Goal: Task Accomplishment & Management: Use online tool/utility

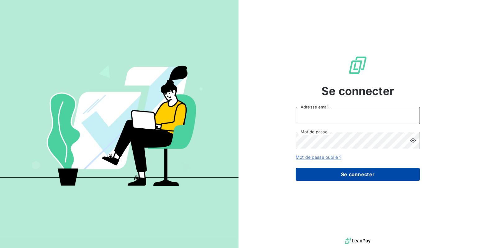
type input "[EMAIL_ADDRESS][DOMAIN_NAME]"
click at [354, 178] on button "Se connecter" at bounding box center [357, 174] width 124 height 13
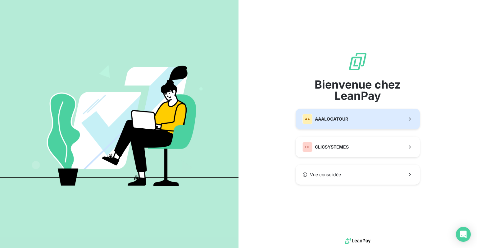
click at [341, 121] on span "AAALOCATOUR" at bounding box center [331, 119] width 33 height 6
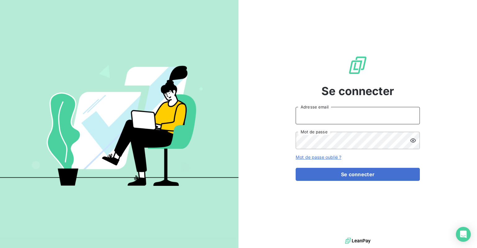
type input "[EMAIL_ADDRESS][DOMAIN_NAME]"
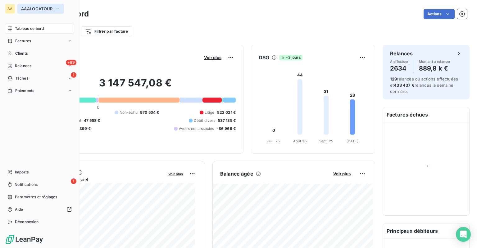
click at [56, 9] on icon "button" at bounding box center [57, 9] width 5 height 6
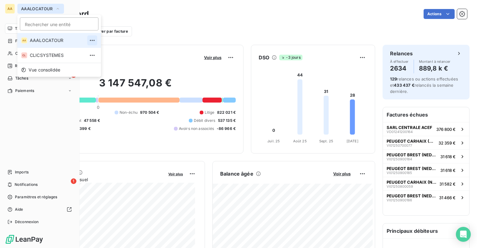
click at [89, 39] on icon "button" at bounding box center [92, 40] width 6 height 6
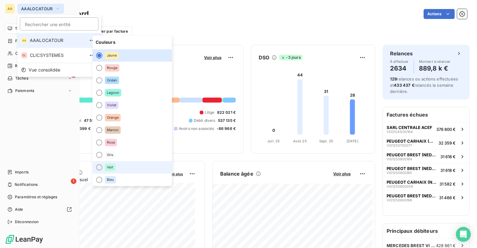
click at [111, 169] on div "Vert" at bounding box center [110, 166] width 11 height 7
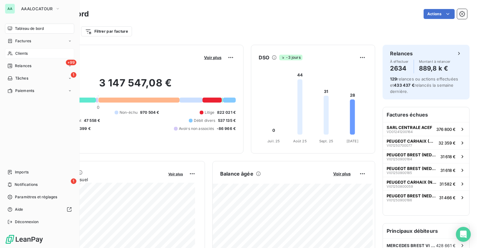
click at [19, 53] on span "Clients" at bounding box center [21, 54] width 12 height 6
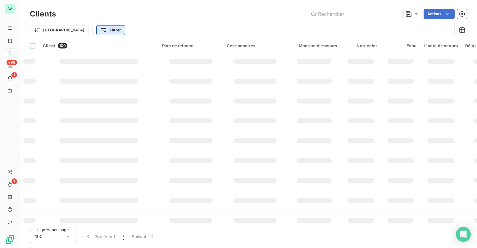
click at [84, 30] on html "AA +99 1 1 Clients Actions Trier Filtrer Client 100 Plan de relance Gestionnair…" at bounding box center [238, 124] width 477 height 248
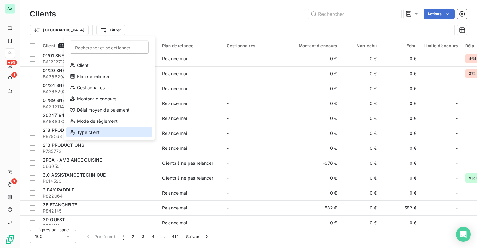
click at [91, 130] on div "Type client" at bounding box center [109, 132] width 86 height 10
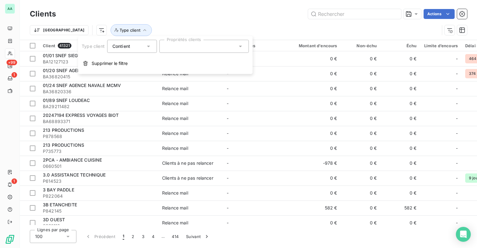
click at [191, 53] on div "Type client Contient Propriétés clients Supprimer le filtre" at bounding box center [165, 55] width 174 height 38
click at [189, 48] on div at bounding box center [203, 46] width 89 height 13
click at [184, 64] on div "IMMO" at bounding box center [179, 61] width 14 height 7
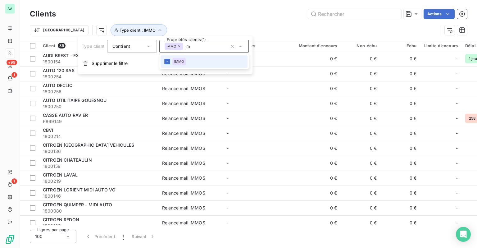
type input "i"
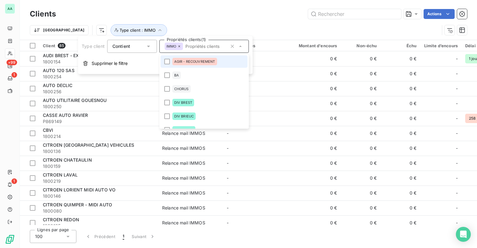
click at [199, 24] on div "Trier Type client : IMMO" at bounding box center [234, 30] width 409 height 12
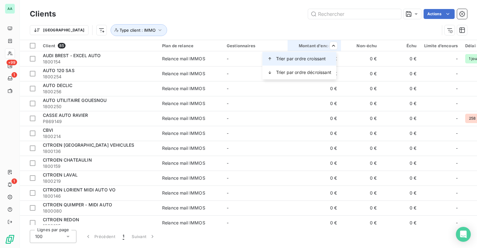
click at [316, 56] on span "Trier par ordre croissant" at bounding box center [301, 59] width 50 height 6
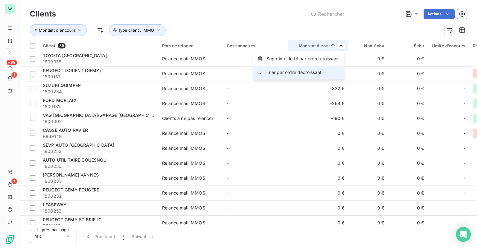
click at [320, 72] on span "Trier par ordre décroissant" at bounding box center [293, 72] width 55 height 6
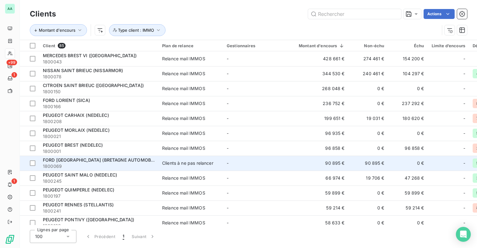
click at [202, 160] on div "Clients à ne pas relancer" at bounding box center [187, 163] width 51 height 6
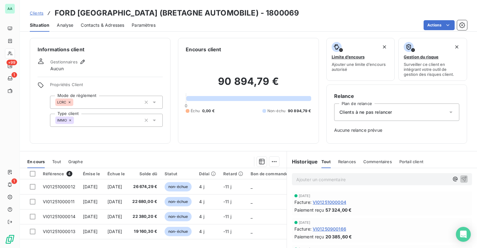
scroll to position [31, 0]
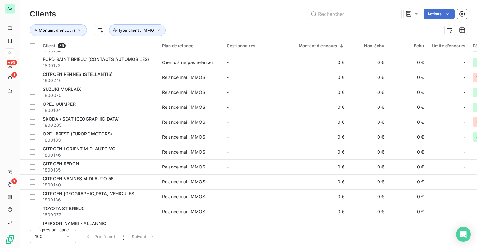
scroll to position [869, 0]
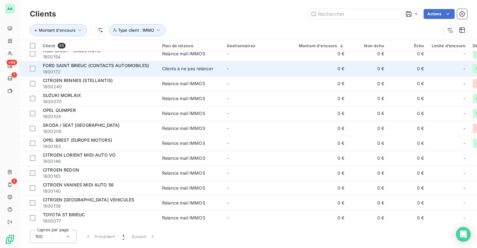
click at [178, 68] on div "Clients à ne pas relancer" at bounding box center [187, 68] width 51 height 6
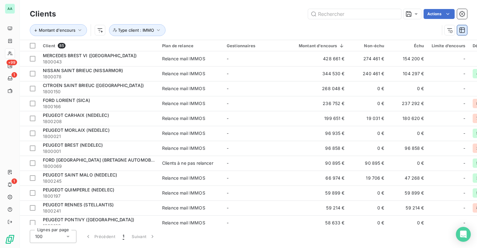
click at [465, 32] on button "button" at bounding box center [462, 30] width 10 height 10
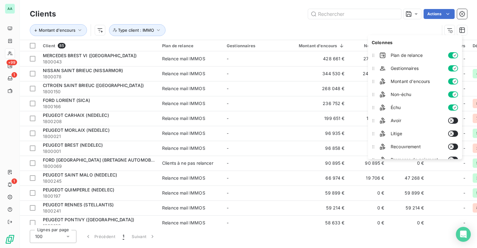
click at [456, 66] on icon "button" at bounding box center [454, 68] width 5 height 5
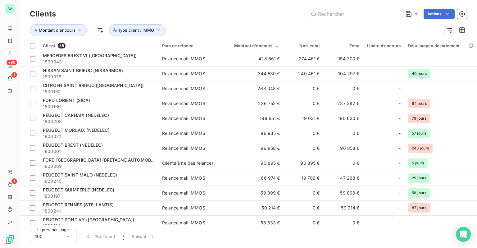
click at [340, 30] on div "Montant d'encours Type client : IMMO" at bounding box center [234, 30] width 409 height 12
click at [461, 30] on icon "button" at bounding box center [462, 30] width 6 height 6
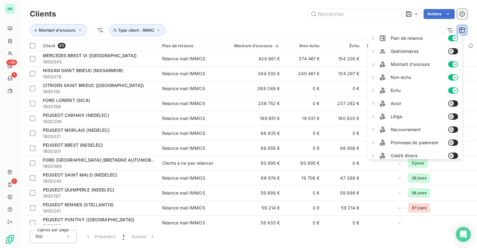
scroll to position [31, 0]
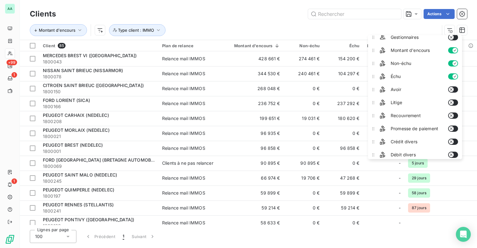
click at [453, 100] on icon "button" at bounding box center [451, 102] width 5 height 5
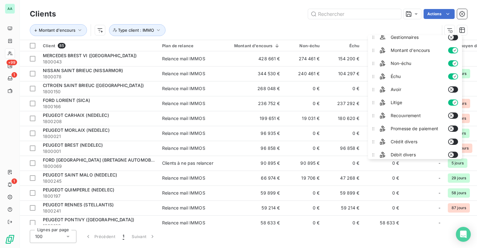
click at [321, 28] on div "Montant d'encours Type client : IMMO" at bounding box center [234, 30] width 409 height 12
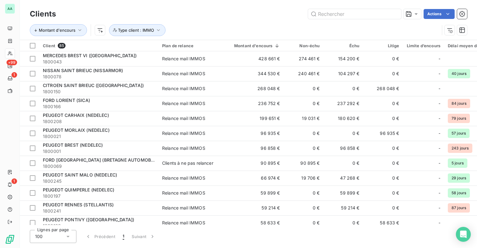
click at [236, 27] on div "Montant d'encours Type client : IMMO" at bounding box center [234, 30] width 409 height 12
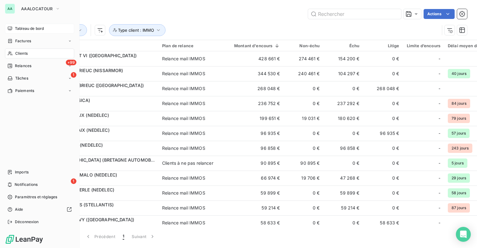
click at [20, 28] on span "Tableau de bord" at bounding box center [29, 29] width 29 height 6
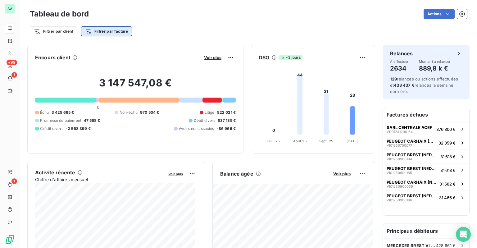
click at [108, 32] on html "AA +99 1 1 Tableau de bord Actions Filtrer par client Filtrer par facture Encou…" at bounding box center [238, 124] width 477 height 248
click at [58, 32] on html "AA +99 1 1 Tableau de bord Actions Filtrer par client Filtrer par facture Encou…" at bounding box center [238, 124] width 477 height 248
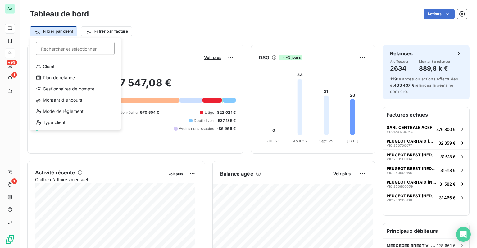
click at [66, 33] on html "AA +99 1 1 Tableau de bord Actions Filtrer par client Rechercher et sélectionne…" at bounding box center [238, 124] width 477 height 248
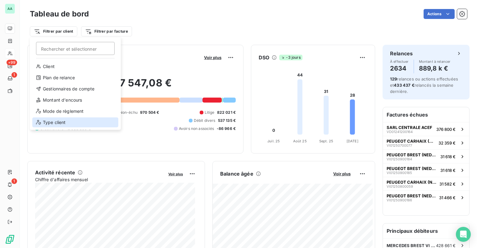
click at [56, 124] on div "Type client" at bounding box center [75, 122] width 86 height 10
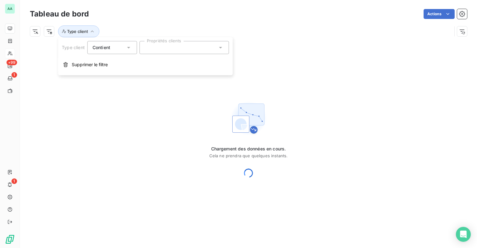
click at [161, 50] on div at bounding box center [183, 47] width 89 height 13
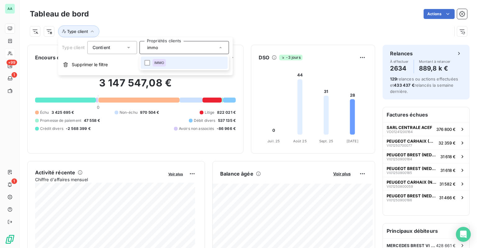
type input "immo"
click at [189, 65] on li "IMMO" at bounding box center [184, 62] width 87 height 12
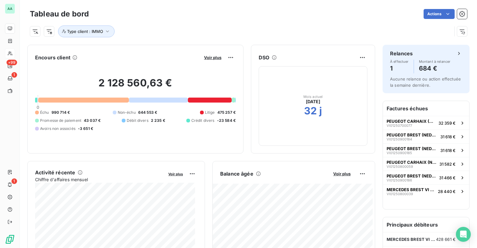
click at [218, 20] on div "Type client : IMMO" at bounding box center [248, 28] width 437 height 17
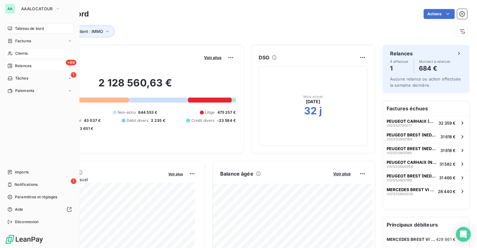
click at [25, 67] on span "Relances" at bounding box center [23, 66] width 16 height 6
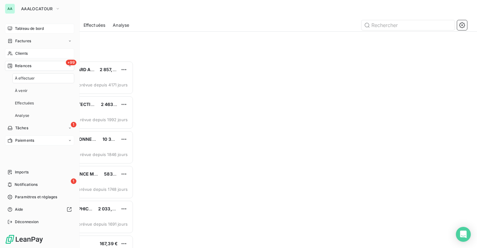
click at [36, 138] on div "Paiements" at bounding box center [39, 140] width 69 height 10
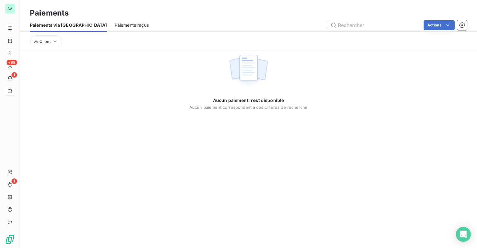
click at [115, 25] on span "Paiements reçus" at bounding box center [132, 25] width 34 height 6
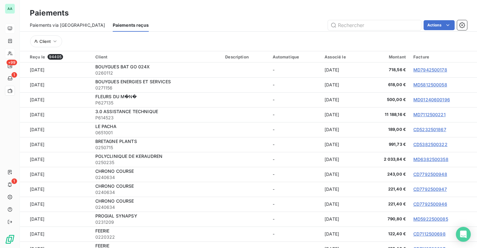
click at [58, 26] on span "Paiements via [GEOGRAPHIC_DATA]" at bounding box center [67, 25] width 75 height 6
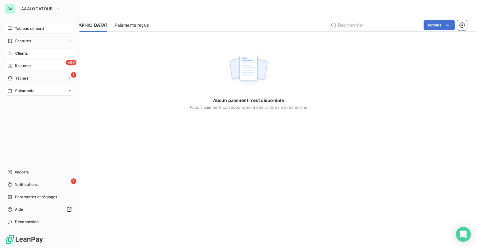
click at [16, 67] on span "Relances" at bounding box center [23, 66] width 16 height 6
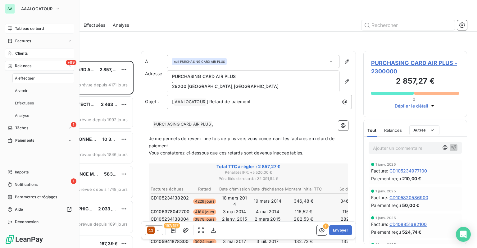
scroll to position [182, 99]
click at [25, 110] on nav "À effectuer À venir Effectuées Analyse" at bounding box center [43, 96] width 62 height 47
click at [25, 114] on span "Analyse" at bounding box center [22, 116] width 14 height 6
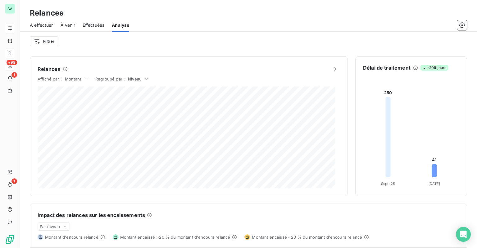
scroll to position [93, 0]
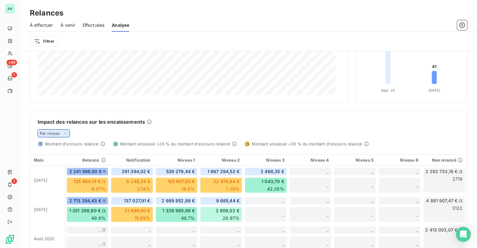
click at [61, 135] on div "Par niveau" at bounding box center [54, 133] width 32 height 8
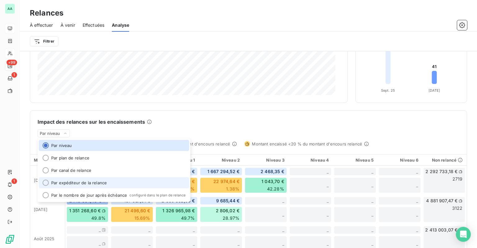
click at [74, 184] on li "Par expéditeur de la relance" at bounding box center [114, 182] width 150 height 11
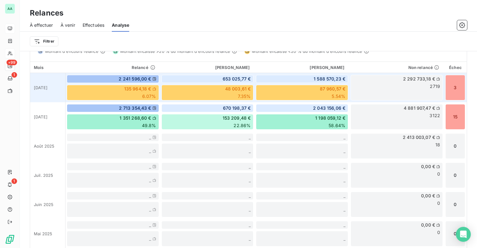
scroll to position [186, 0]
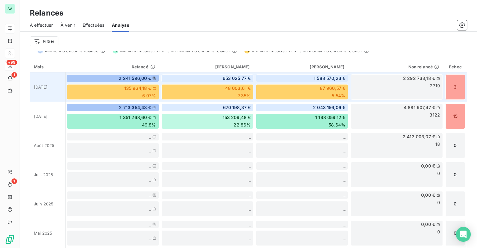
click at [415, 77] on span "2 292 733,18 €" at bounding box center [419, 78] width 32 height 6
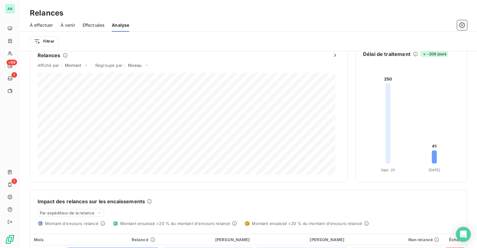
scroll to position [0, 0]
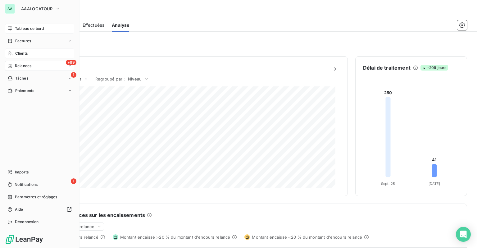
click at [18, 68] on span "Relances" at bounding box center [23, 66] width 16 height 6
click at [29, 32] on div "Tableau de bord" at bounding box center [39, 29] width 69 height 10
